Goal: Task Accomplishment & Management: Manage account settings

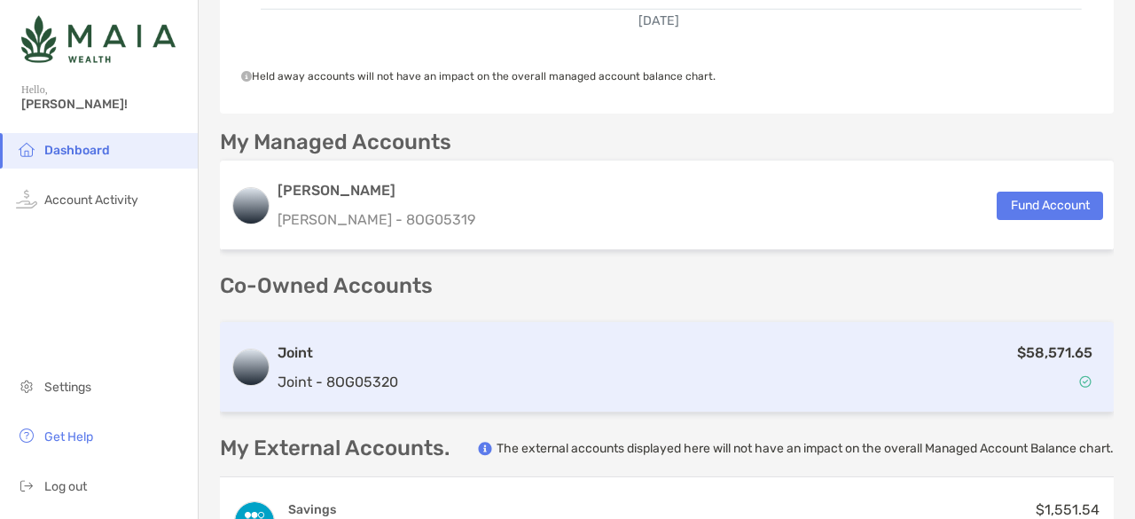
scroll to position [391, 0]
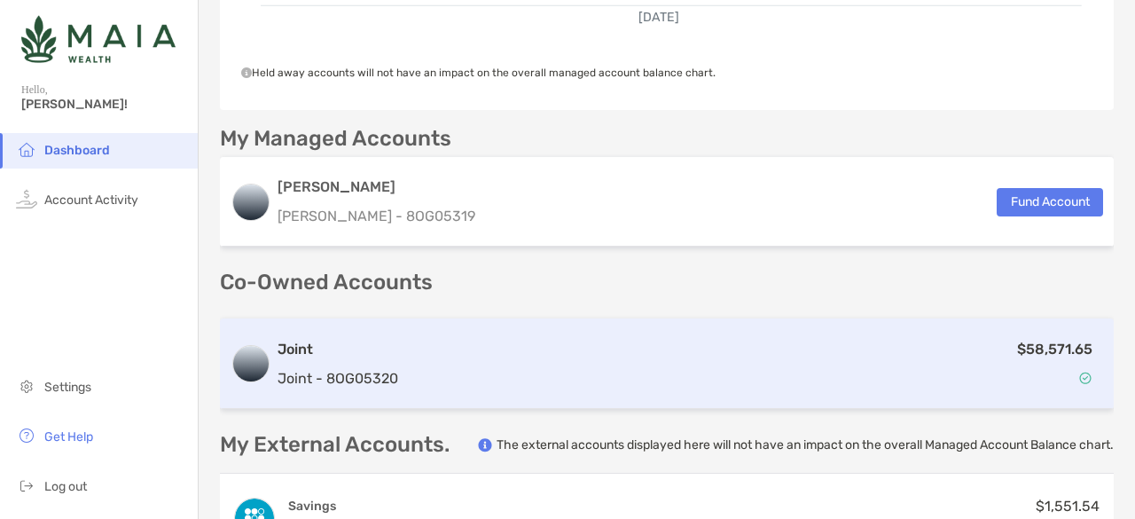
click at [834, 355] on div "$58,571.65" at bounding box center [754, 363] width 698 height 51
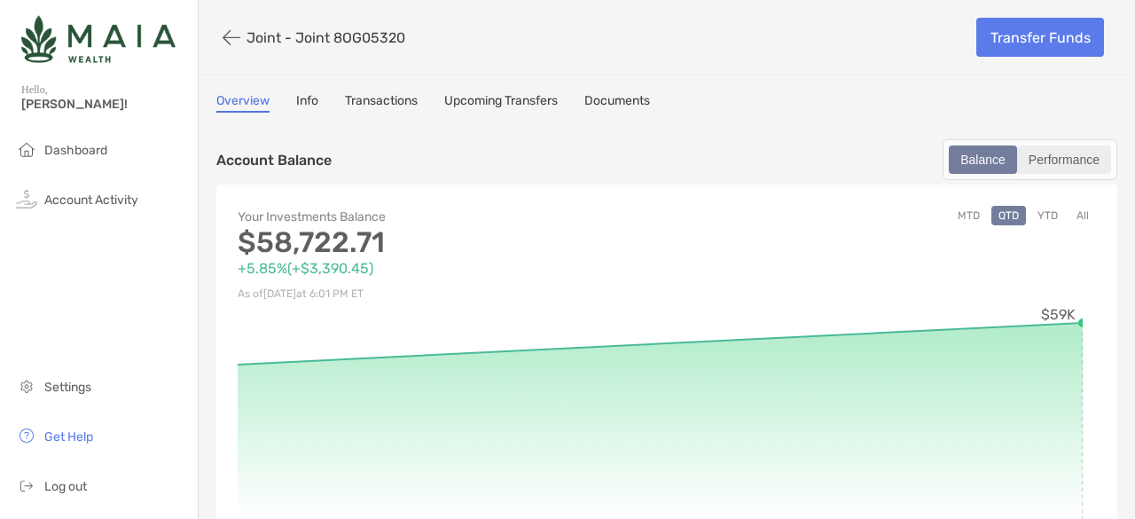
click at [1038, 170] on div "Performance" at bounding box center [1064, 159] width 90 height 25
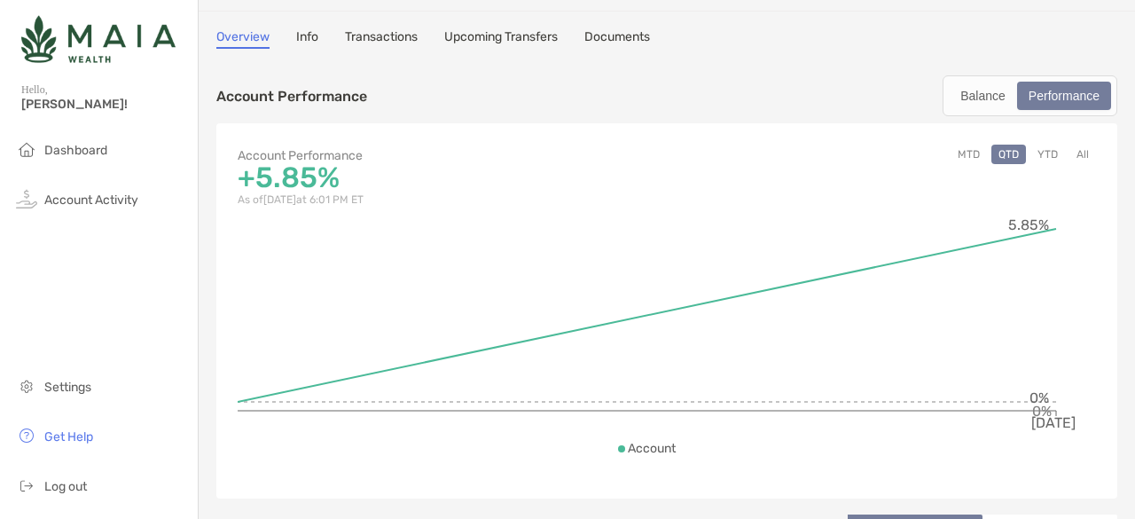
scroll to position [66, 0]
click at [960, 95] on div "Balance" at bounding box center [983, 94] width 65 height 25
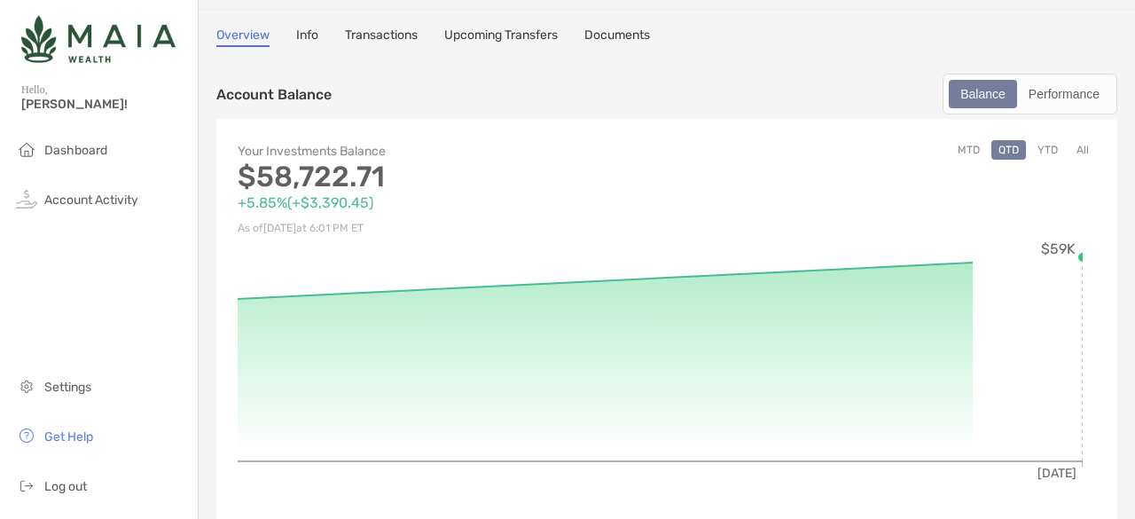
click at [1040, 150] on button "YTD" at bounding box center [1048, 150] width 35 height 20
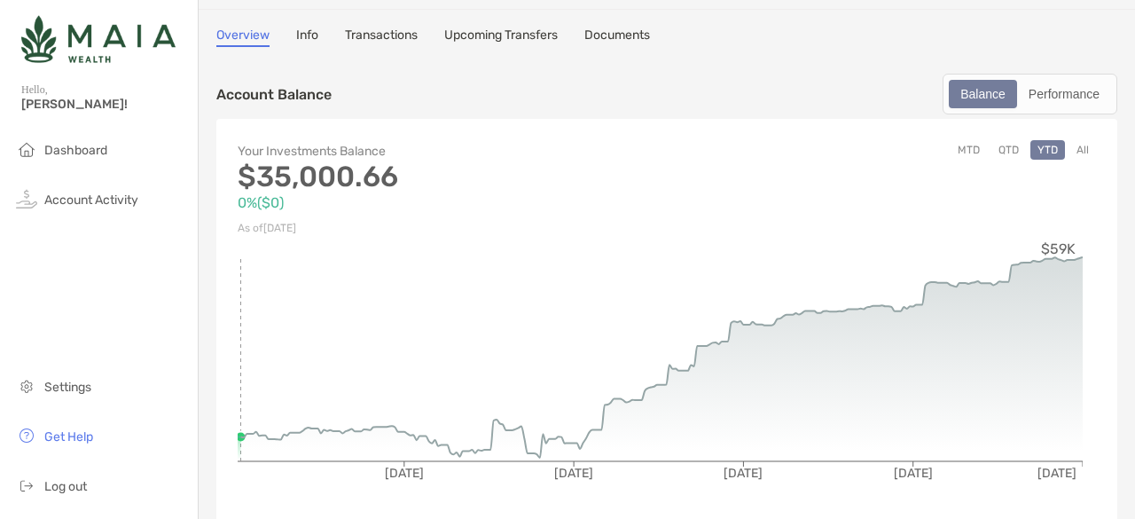
click at [1070, 147] on button "All" at bounding box center [1083, 150] width 27 height 20
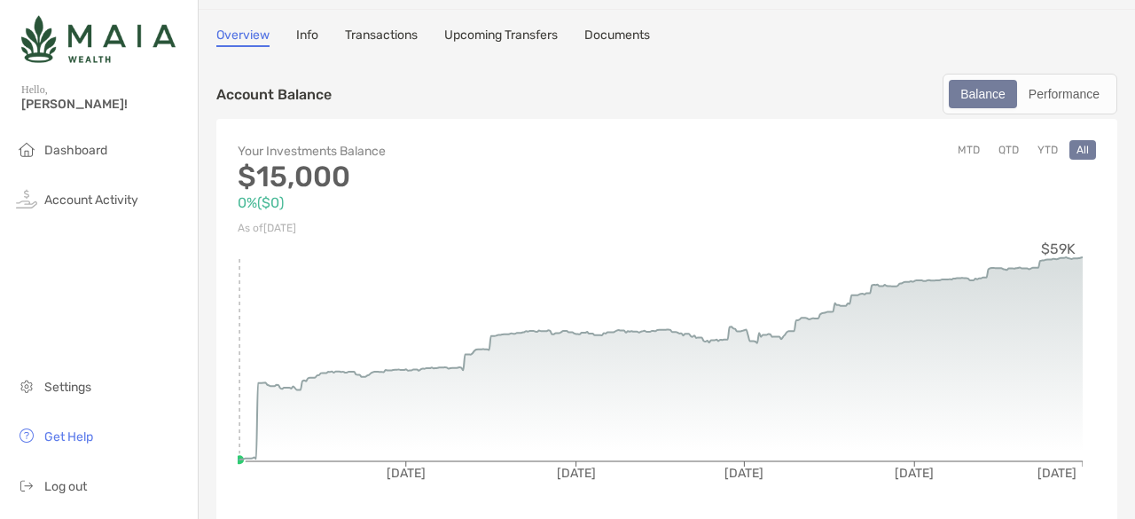
click at [992, 152] on button "QTD" at bounding box center [1009, 150] width 35 height 20
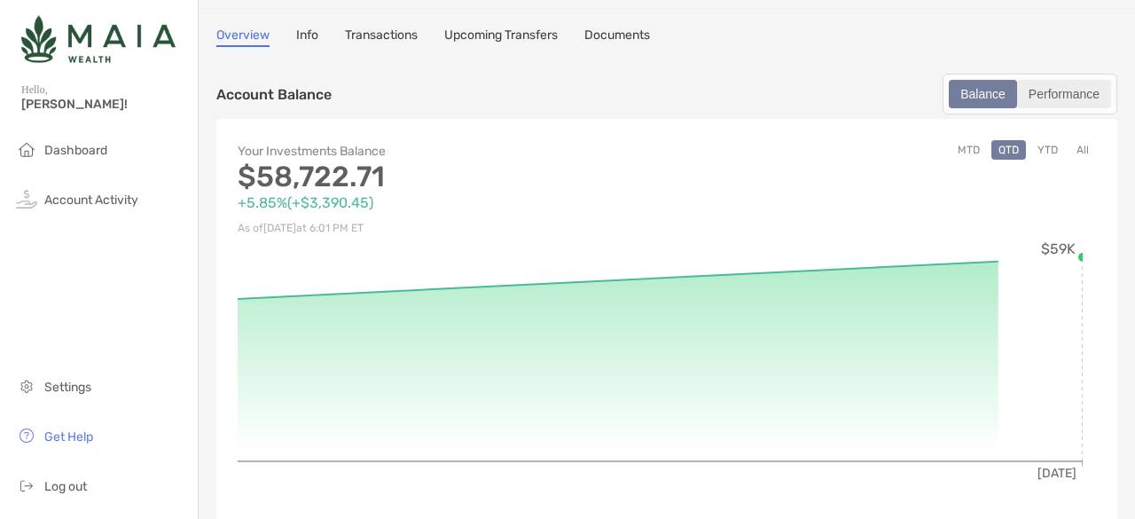
click at [1072, 94] on div "Performance" at bounding box center [1064, 94] width 90 height 25
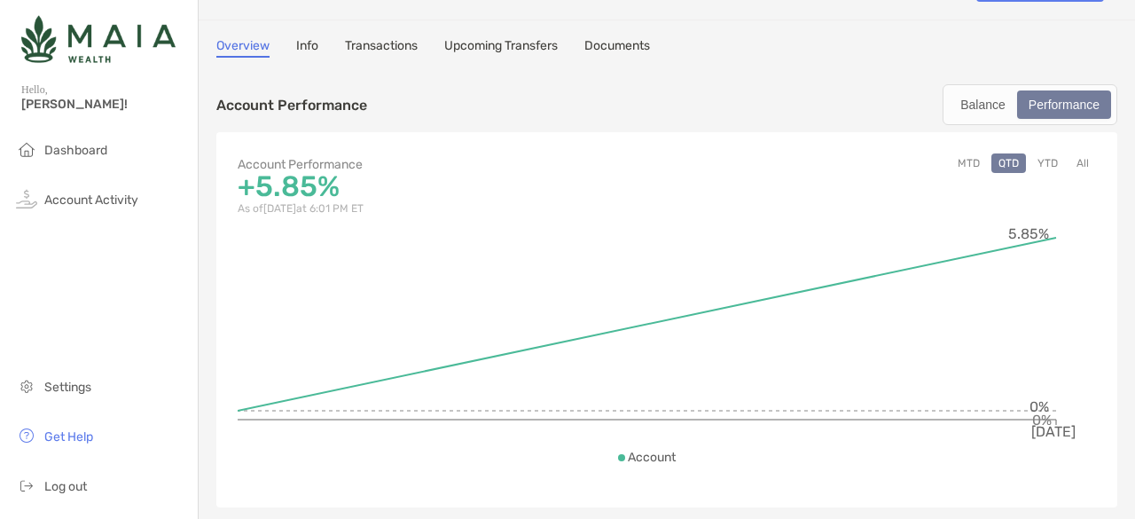
scroll to position [0, 0]
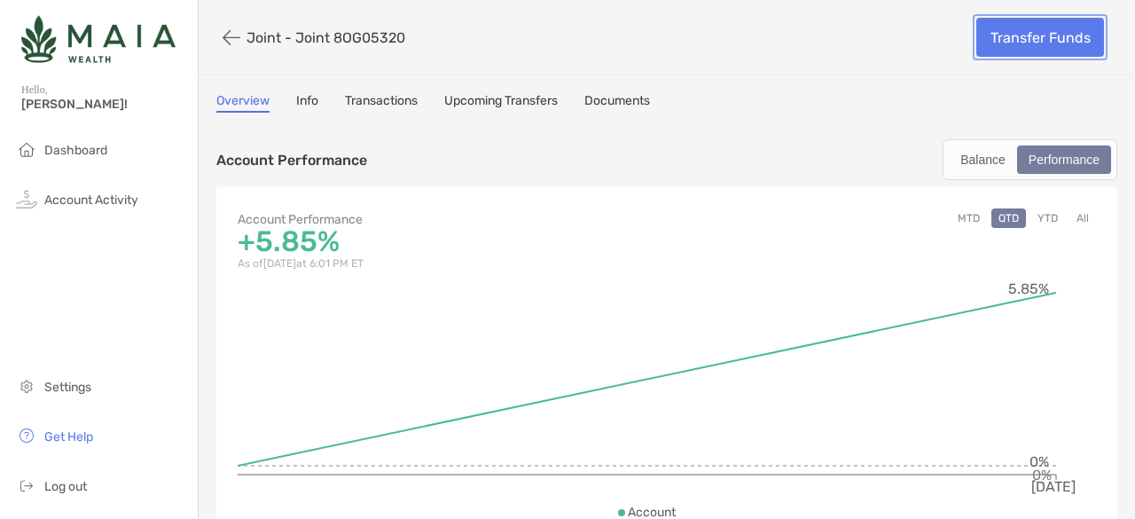
click at [996, 45] on link "Transfer Funds" at bounding box center [1041, 37] width 128 height 39
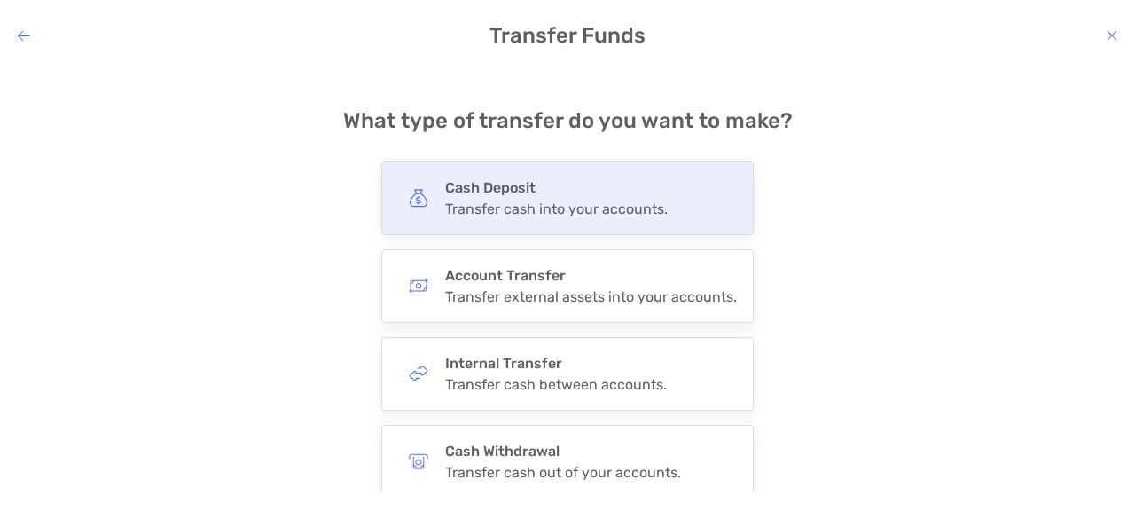
click at [527, 205] on div "Transfer cash into your accounts." at bounding box center [556, 208] width 223 height 17
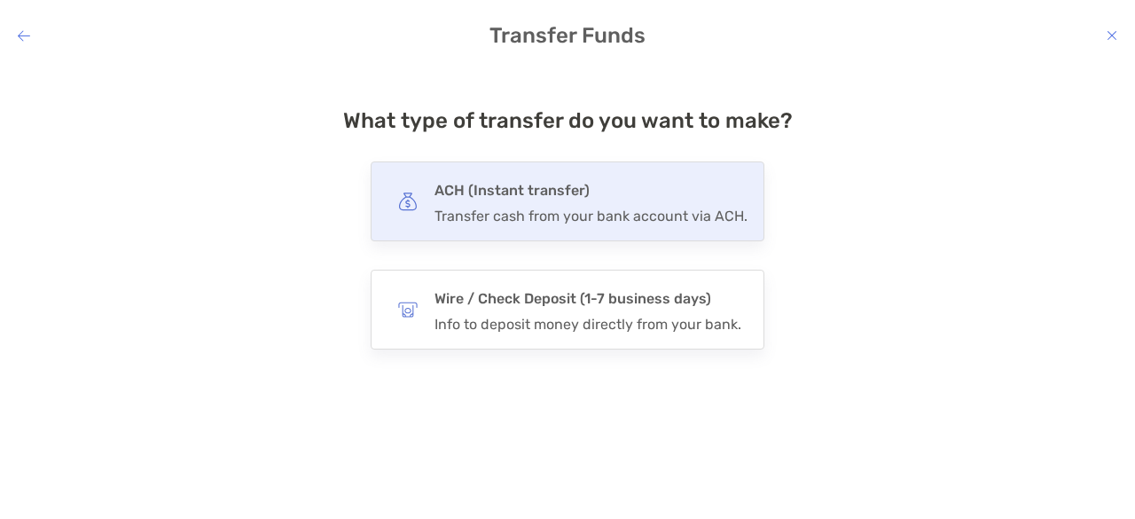
click at [531, 200] on h4 "ACH (Instant transfer)" at bounding box center [591, 190] width 313 height 25
click at [0, 0] on input "***" at bounding box center [0, 0] width 0 height 0
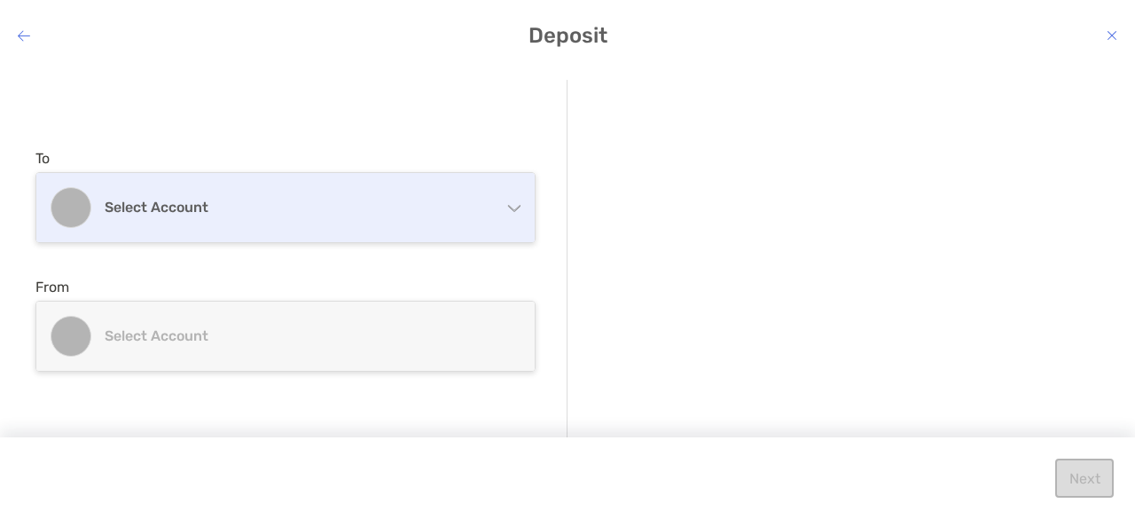
click at [400, 213] on h4 "Select account" at bounding box center [296, 207] width 383 height 17
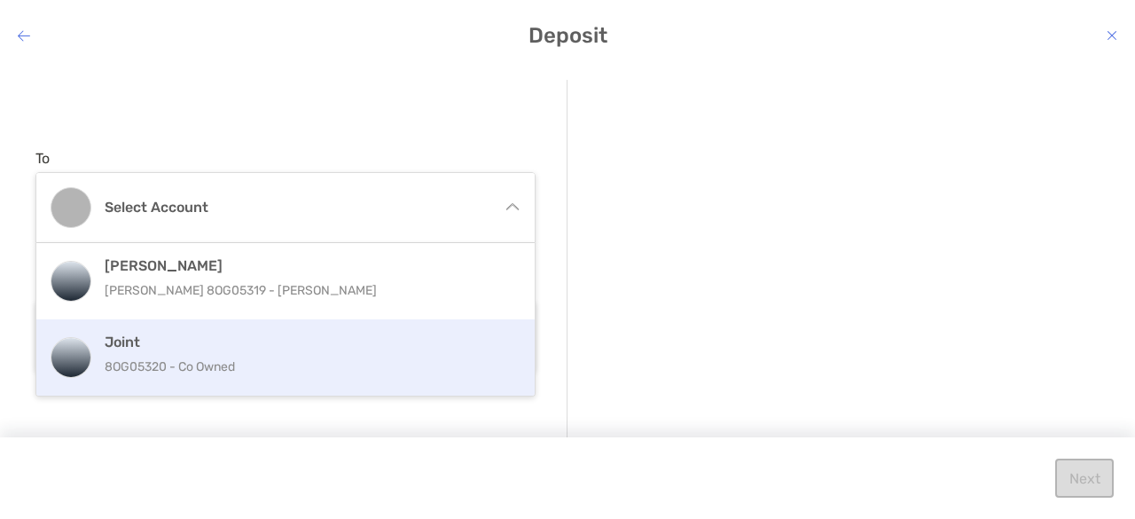
click at [255, 343] on h4 "Joint" at bounding box center [305, 342] width 400 height 17
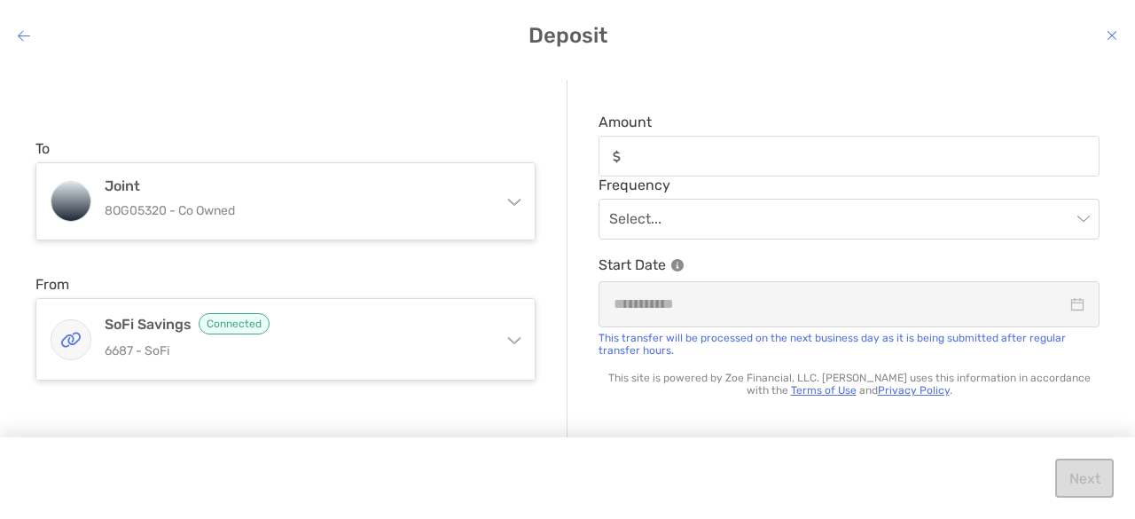
click at [700, 168] on div "modal" at bounding box center [849, 156] width 501 height 41
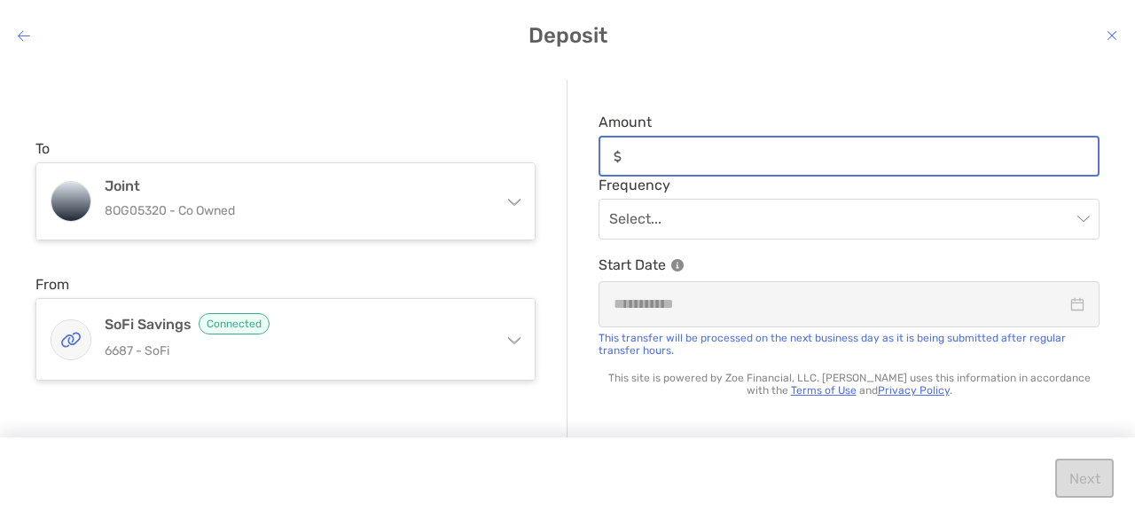
click at [700, 164] on input "Amount" at bounding box center [863, 156] width 469 height 15
type input "*****"
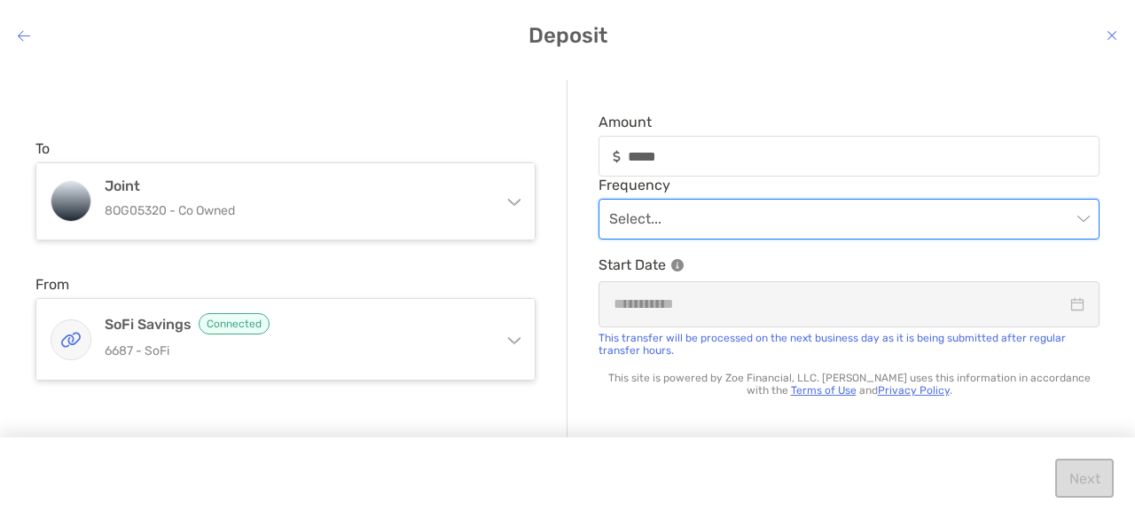
click at [736, 243] on div "Frequency Select... Start Date" at bounding box center [849, 252] width 501 height 150
click at [713, 226] on input "modal" at bounding box center [840, 219] width 462 height 39
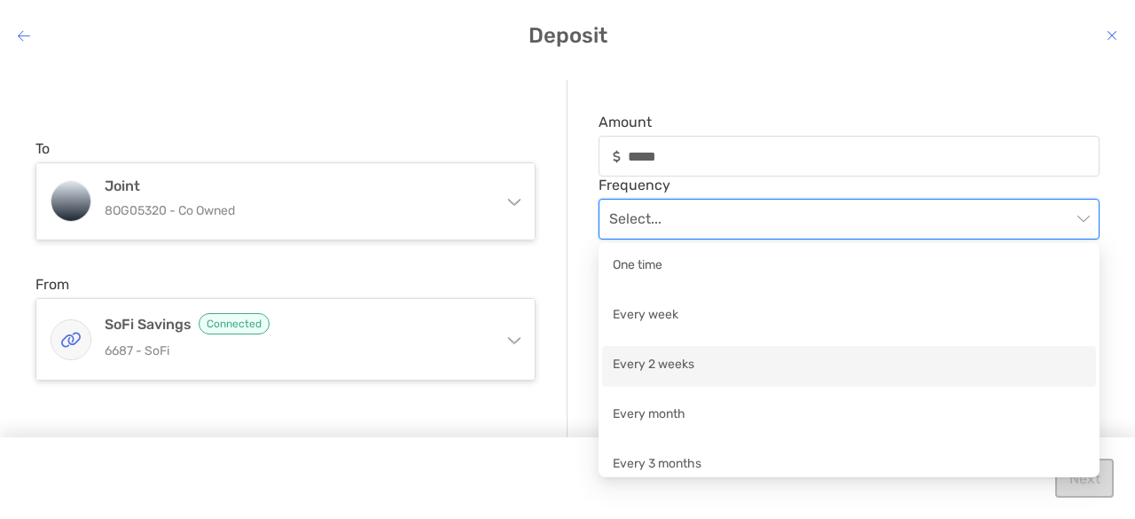
scroll to position [12, 0]
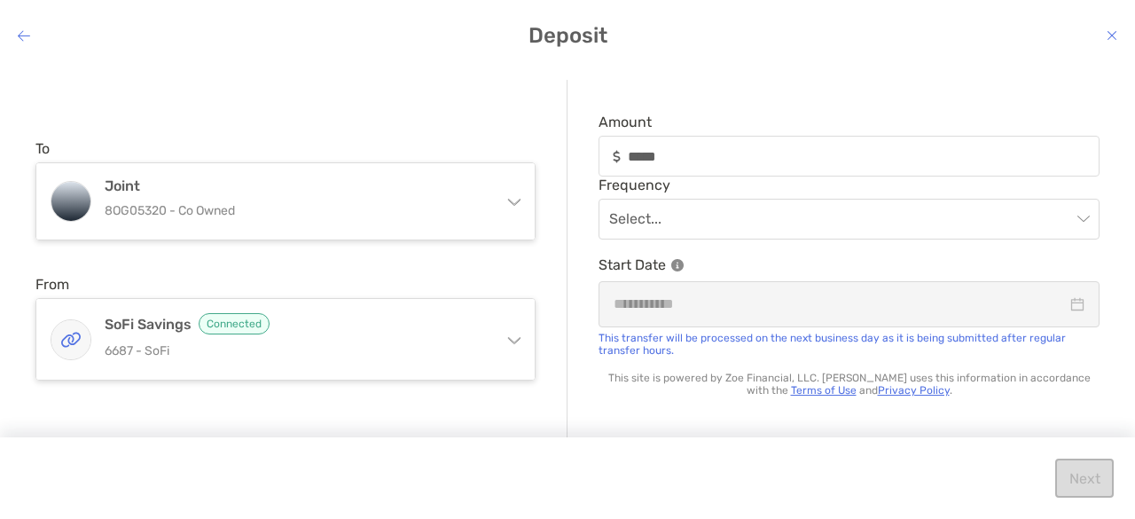
click at [724, 118] on span "Amount" at bounding box center [849, 122] width 501 height 17
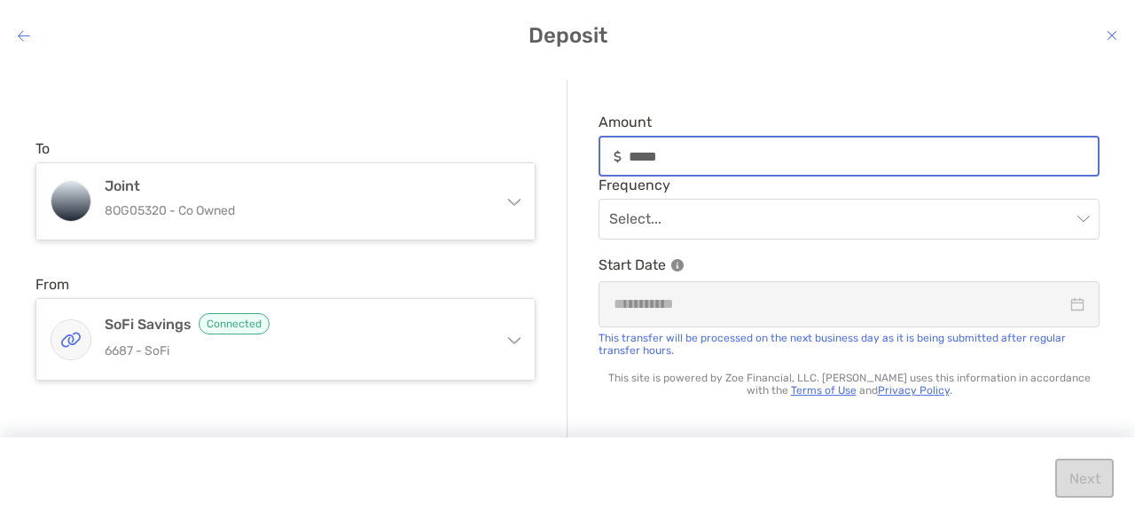
click at [724, 149] on input "*****" at bounding box center [863, 156] width 469 height 15
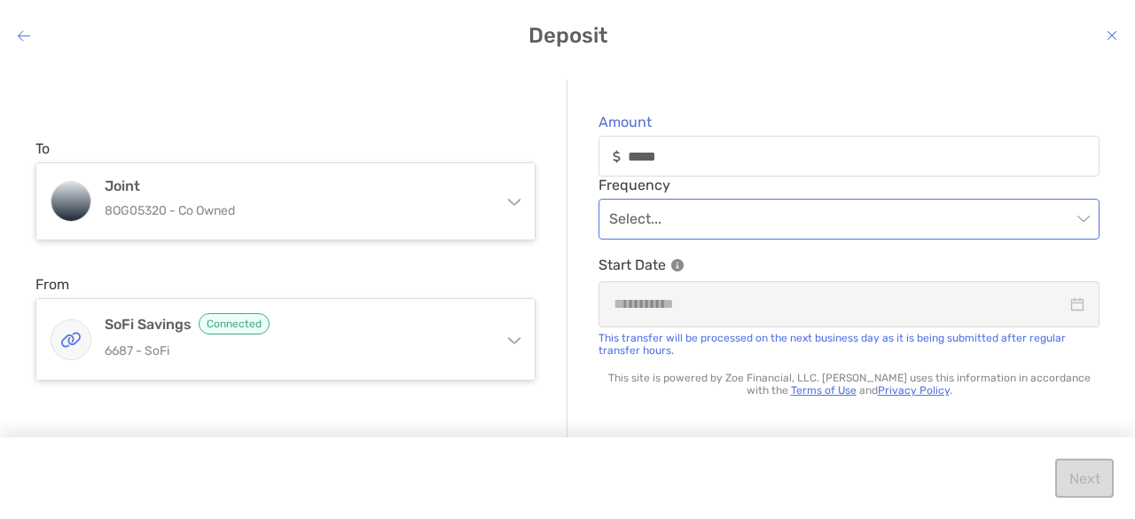
click at [823, 233] on input "modal" at bounding box center [840, 219] width 462 height 39
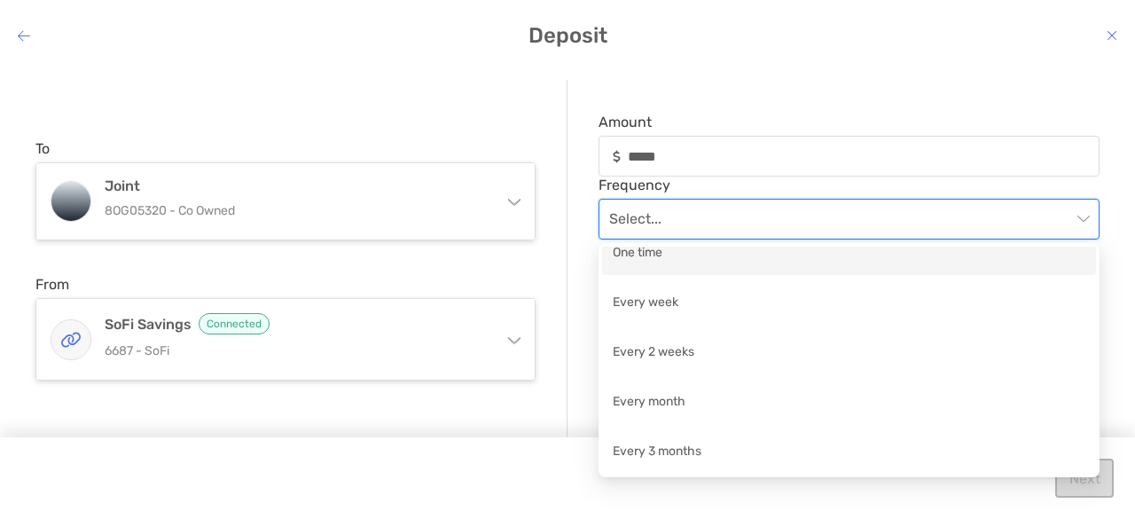
click at [762, 255] on div "One time" at bounding box center [849, 254] width 473 height 22
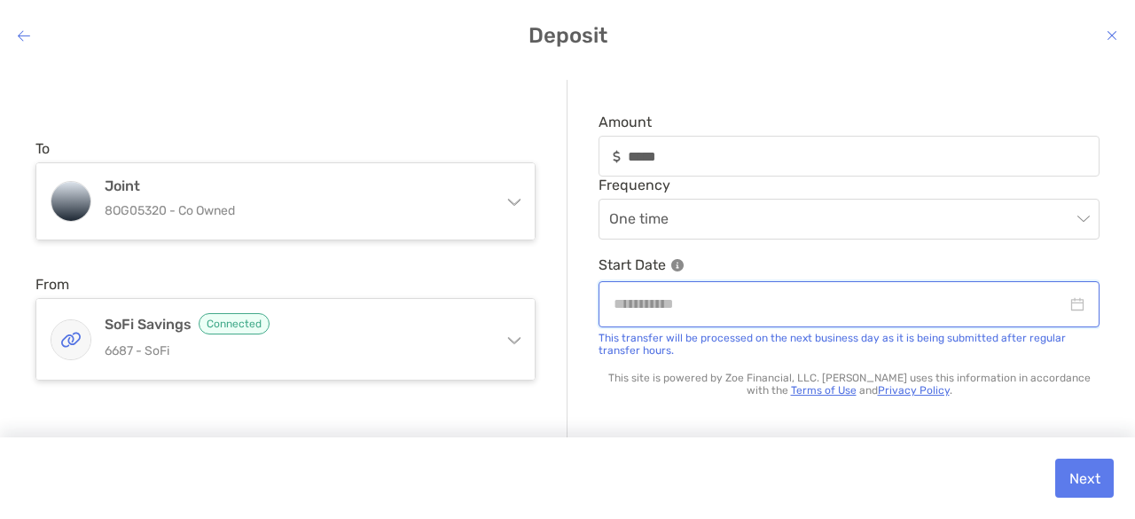
click at [844, 306] on input "modal" at bounding box center [840, 304] width 453 height 22
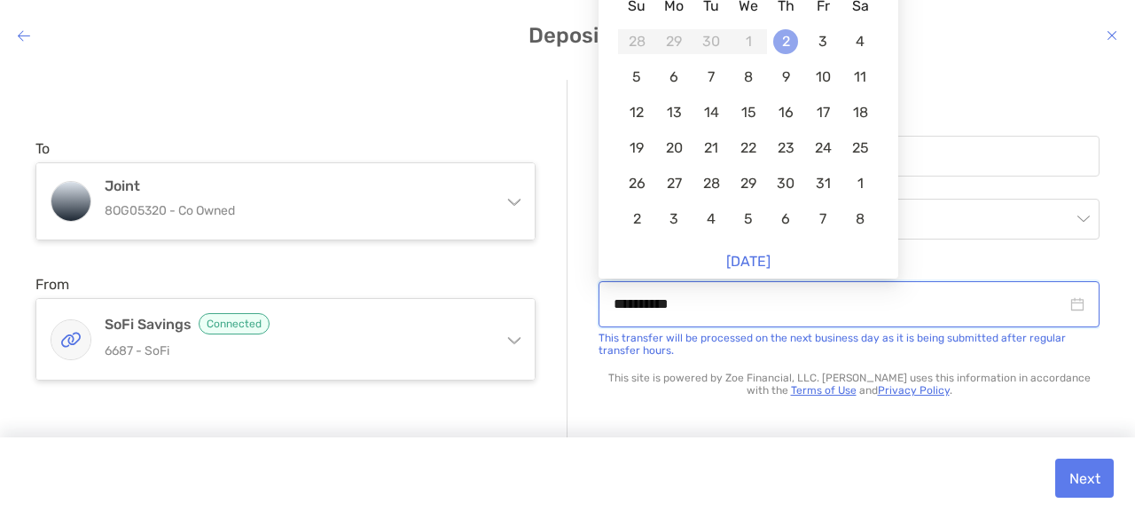
type input "**********"
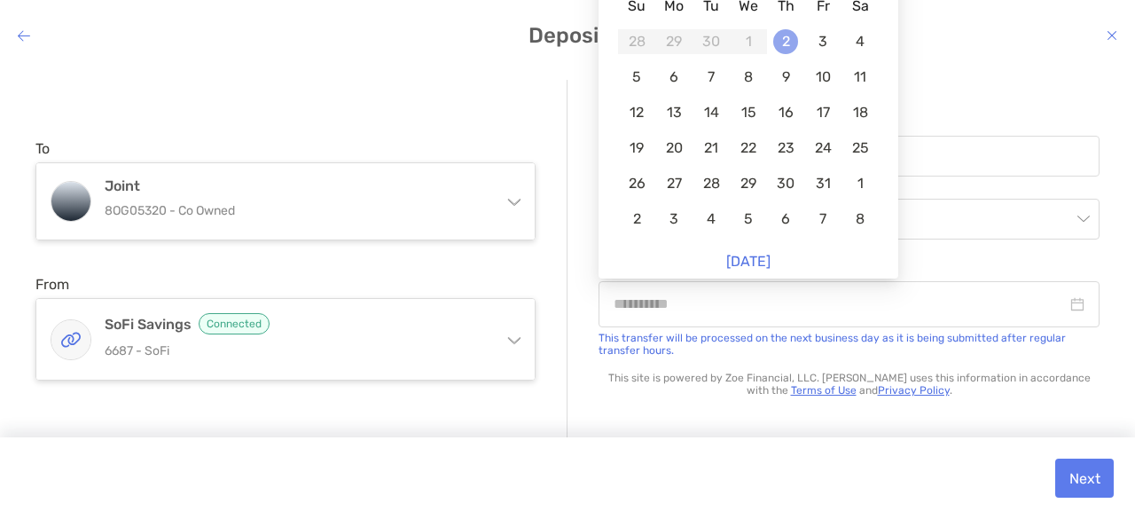
click at [798, 43] on td "2" at bounding box center [785, 41] width 37 height 35
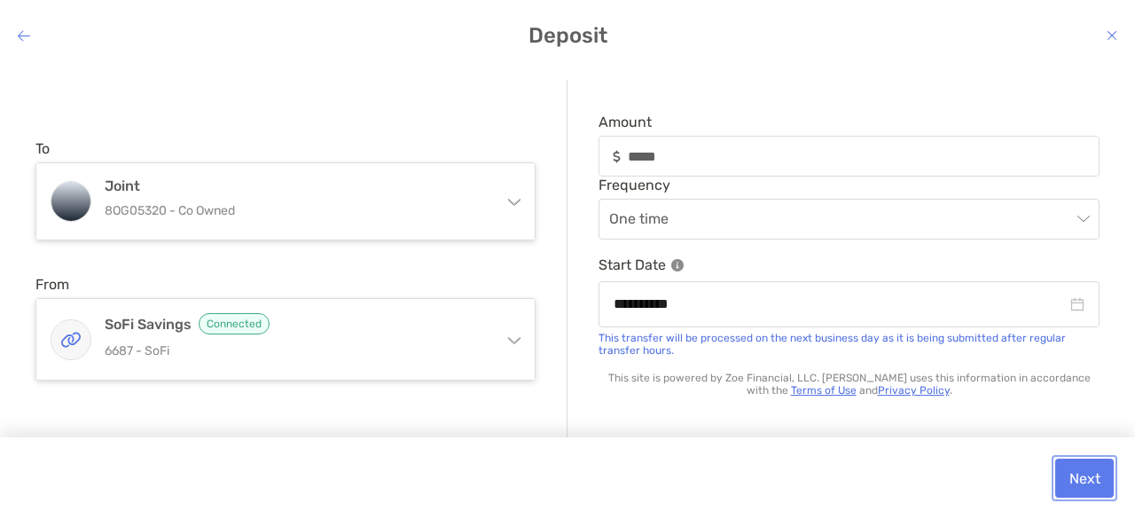
click at [1087, 494] on button "Next" at bounding box center [1085, 478] width 59 height 39
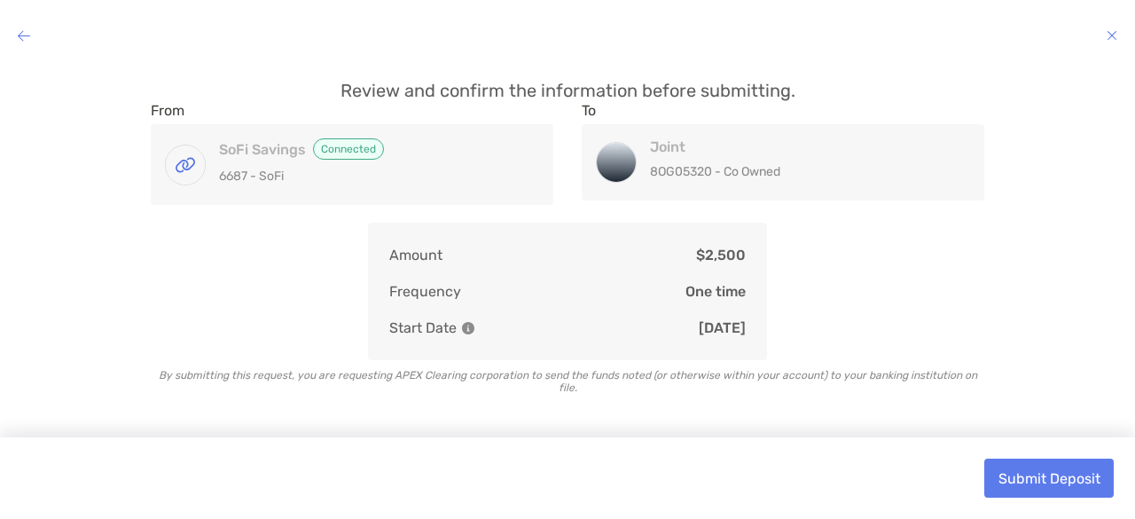
scroll to position [23, 0]
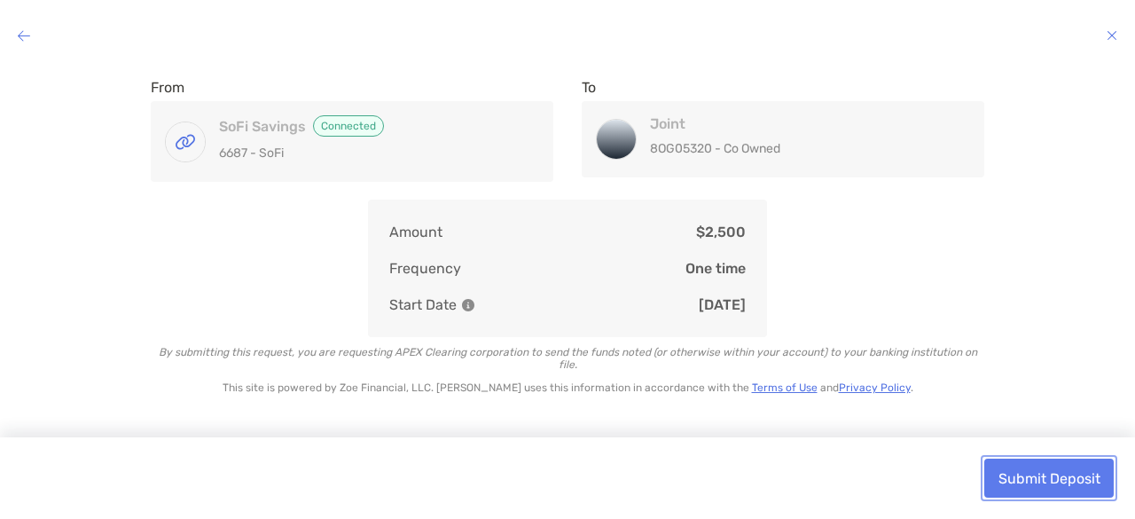
click at [1040, 473] on button "Submit Deposit" at bounding box center [1050, 478] width 130 height 39
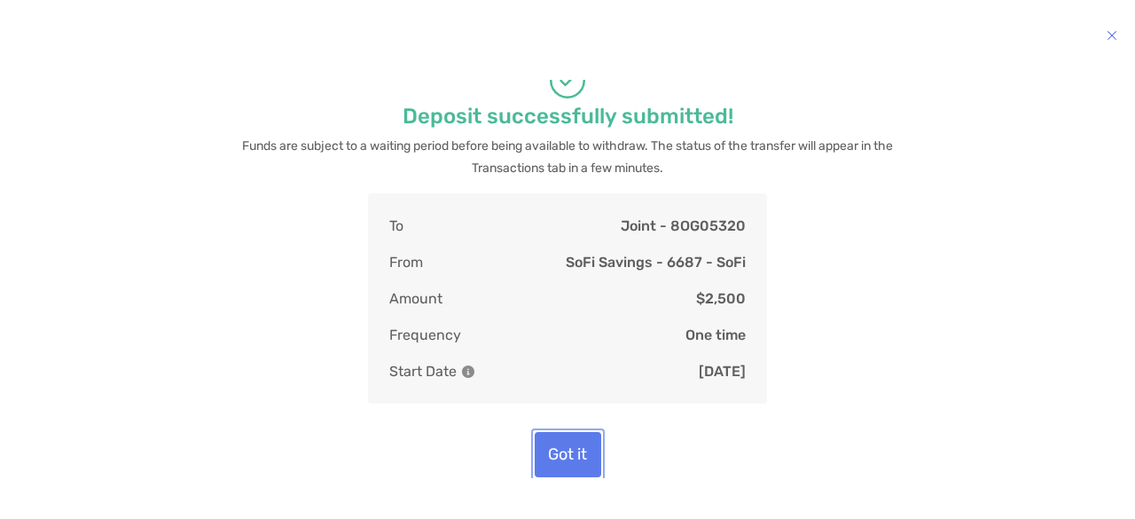
scroll to position [16, 0]
click at [584, 450] on button "Got it" at bounding box center [568, 455] width 67 height 45
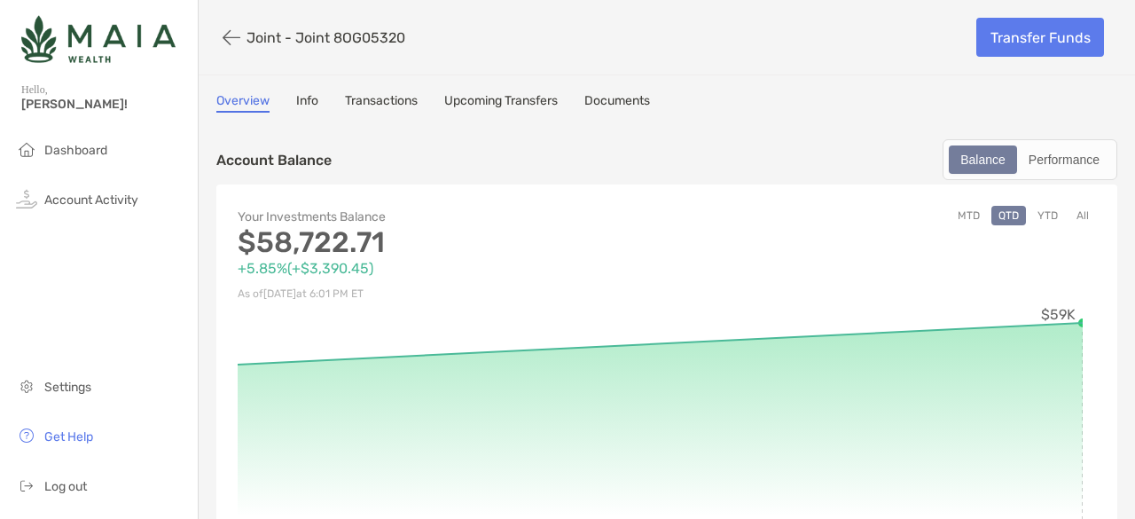
click at [231, 36] on button "button" at bounding box center [231, 37] width 30 height 33
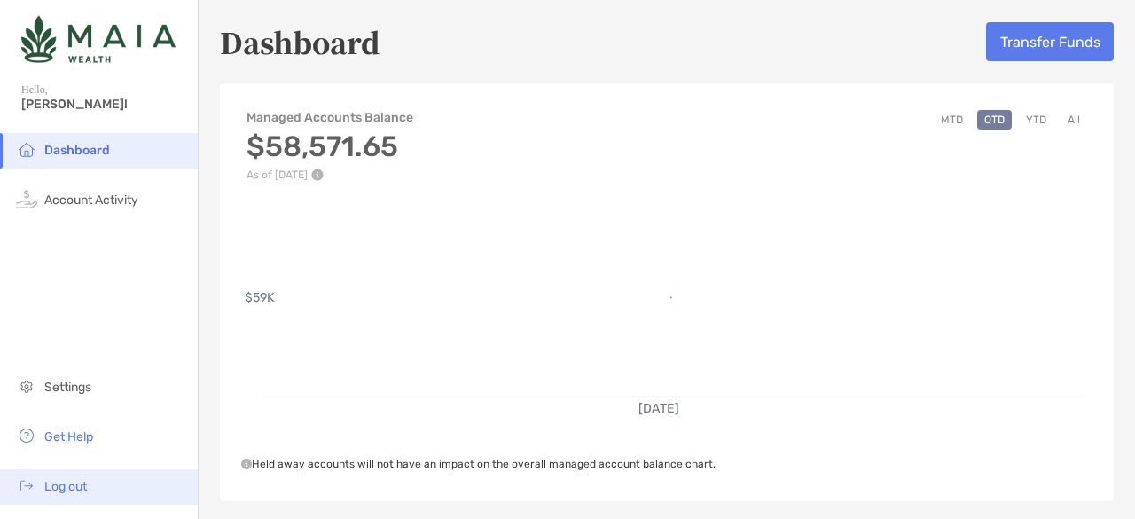
click at [67, 491] on span "Log out" at bounding box center [65, 486] width 43 height 15
